Goal: Transaction & Acquisition: Subscribe to service/newsletter

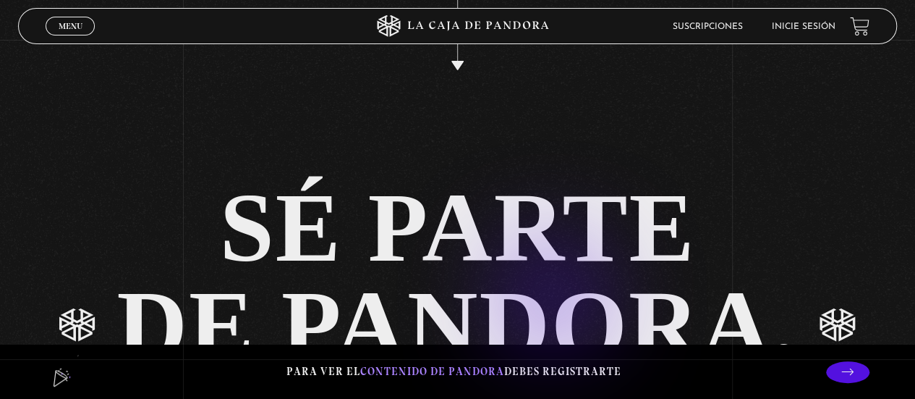
scroll to position [2676, 0]
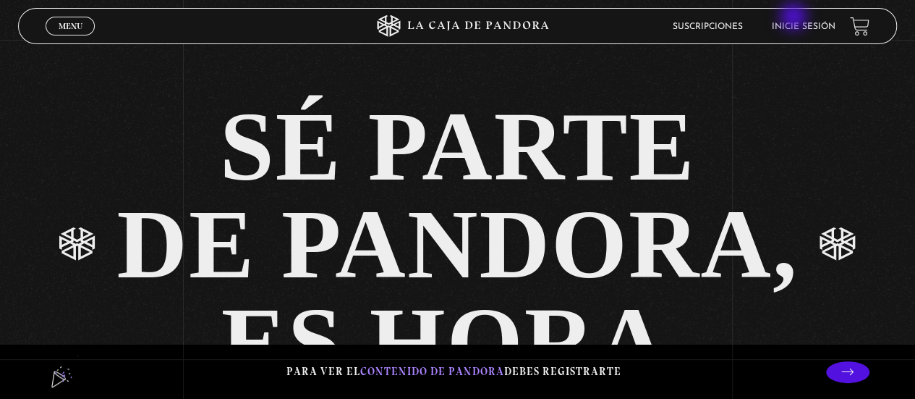
click at [801, 30] on link "Inicie sesión" at bounding box center [804, 26] width 64 height 9
click at [852, 375] on icon at bounding box center [847, 371] width 12 height 12
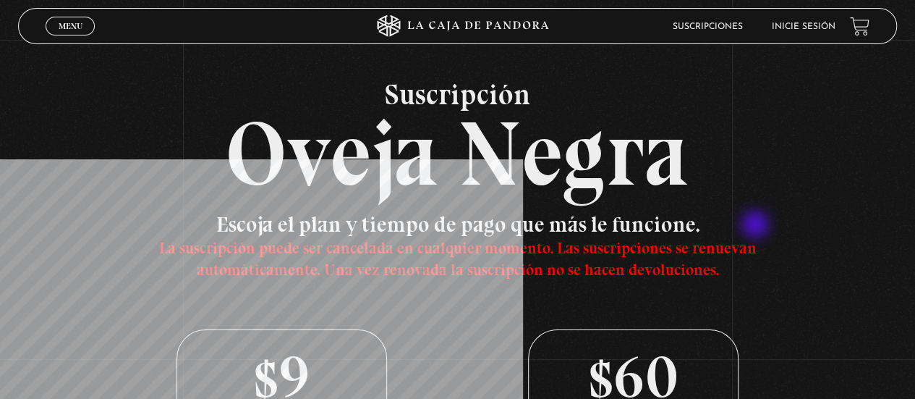
click at [759, 226] on h3 "Escoja el plan y tiempo de pago que más le funcione. La suscripción puede ser c…" at bounding box center [457, 245] width 703 height 65
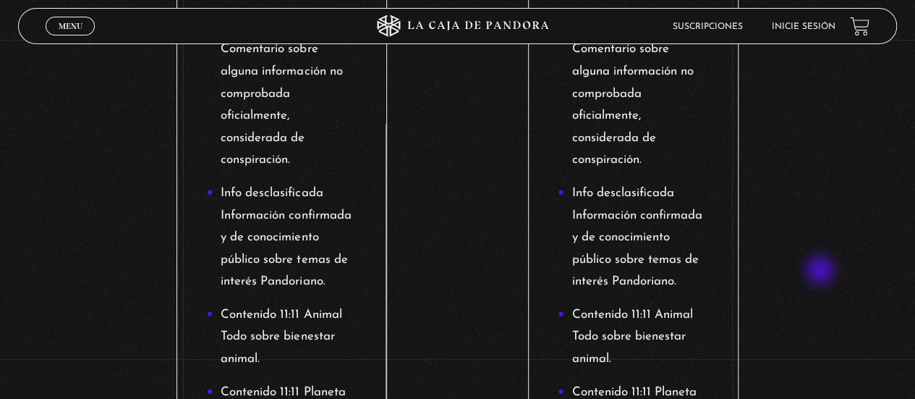
scroll to position [291, 0]
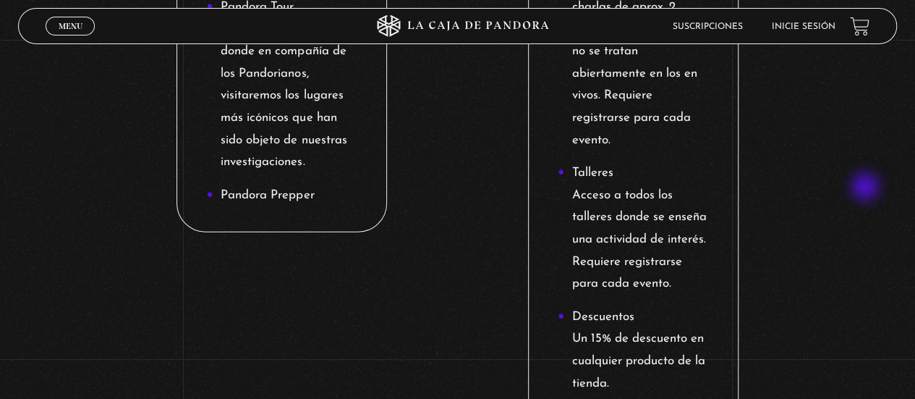
scroll to position [1593, 0]
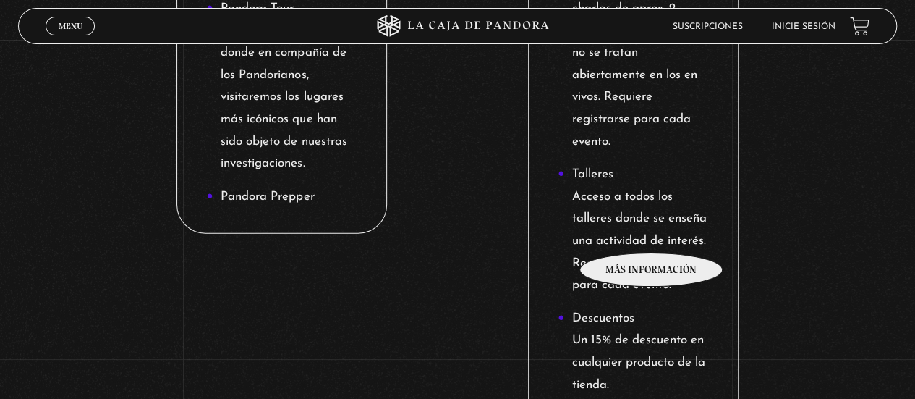
click at [652, 231] on li "Talleres Acceso a todos los talleres donde se enseña una actividad de interés. …" at bounding box center [633, 229] width 150 height 133
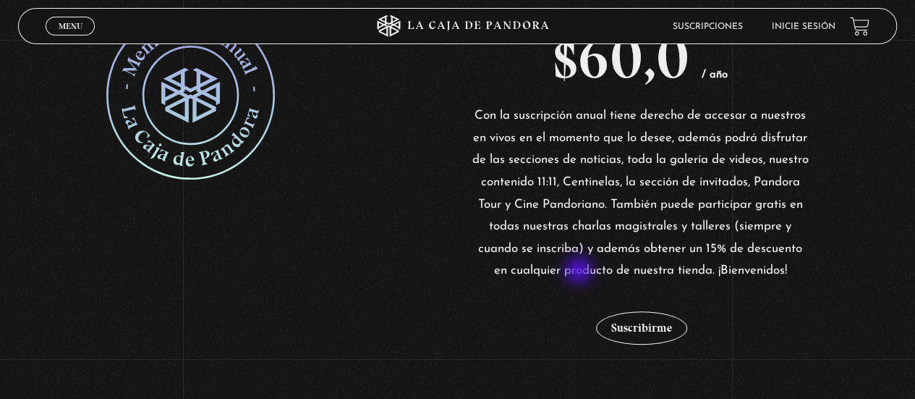
scroll to position [301, 0]
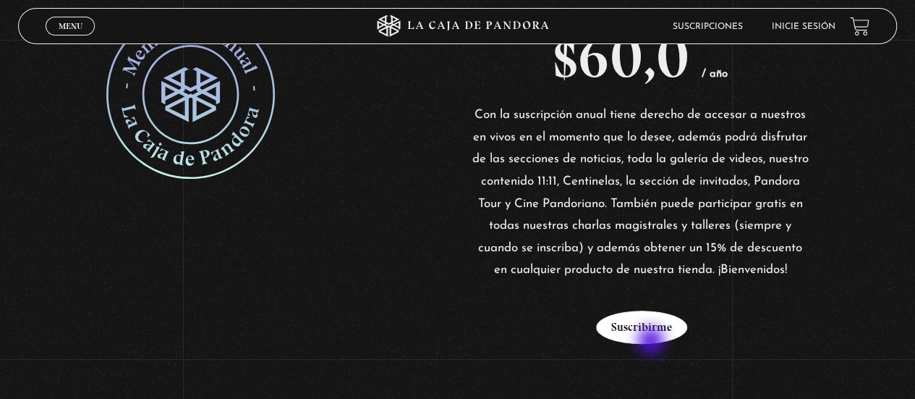
click at [652, 341] on button "Suscribirme" at bounding box center [641, 326] width 91 height 33
